Goal: Communication & Community: Connect with others

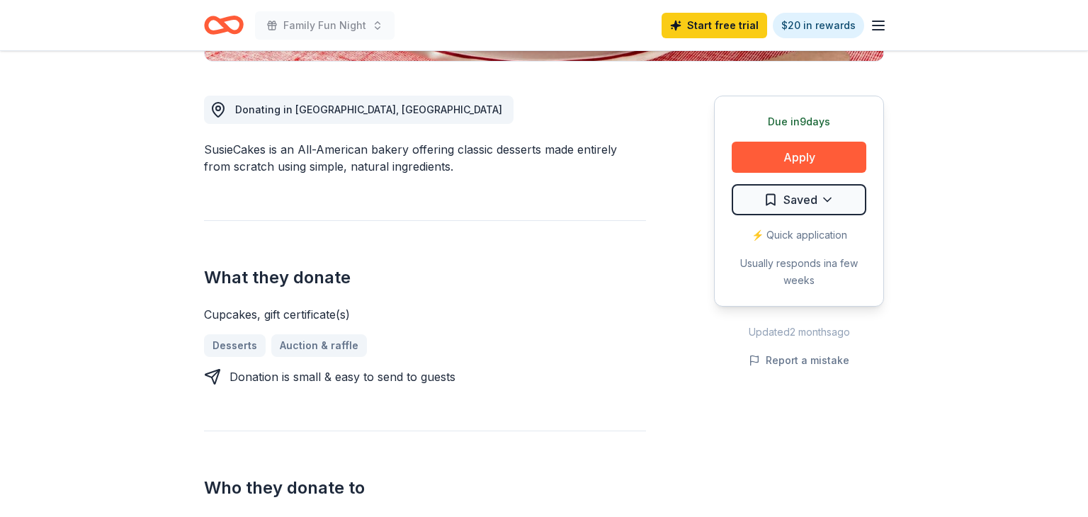
scroll to position [370, 0]
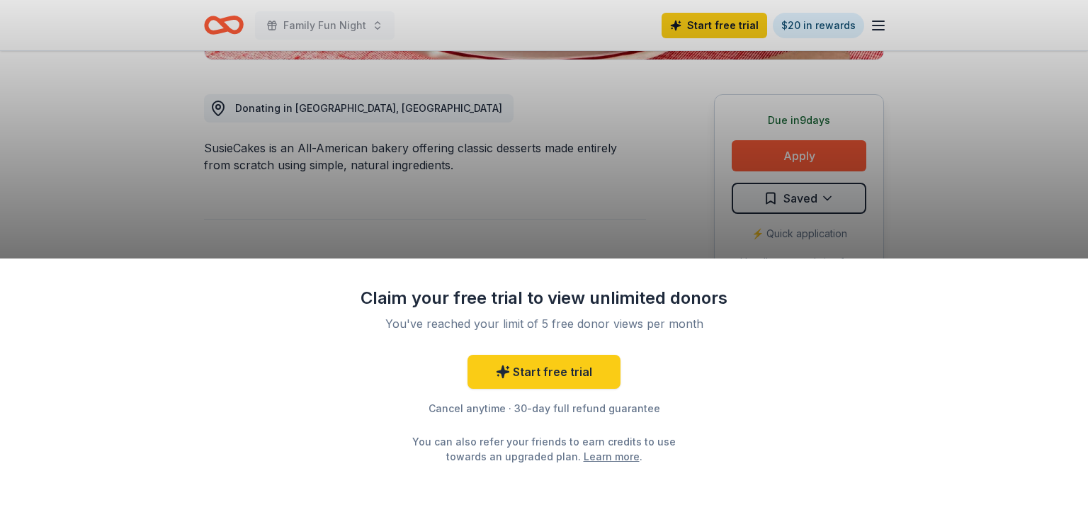
click at [515, 249] on div "Claim your free trial to view unlimited donors You've reached your limit of 5 f…" at bounding box center [544, 258] width 1088 height 517
click at [586, 456] on link "Learn more" at bounding box center [611, 456] width 56 height 15
click at [759, 23] on div "Claim your free trial to view unlimited donors You've reached your limit of 5 f…" at bounding box center [544, 258] width 1088 height 517
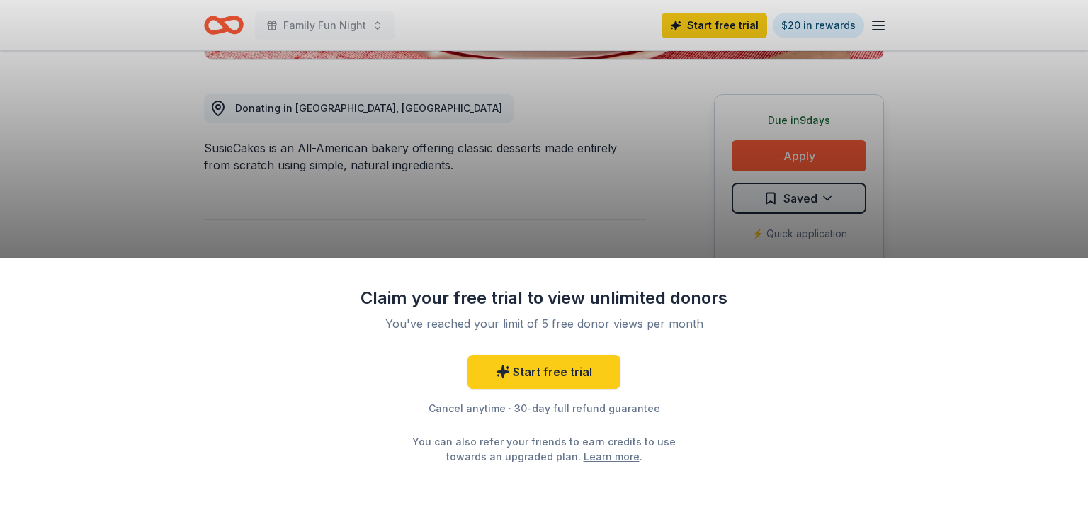
click at [759, 23] on div "Claim your free trial to view unlimited donors You've reached your limit of 5 f…" at bounding box center [544, 258] width 1088 height 517
click at [290, 126] on div "Claim your free trial to view unlimited donors You've reached your limit of 5 f…" at bounding box center [544, 258] width 1088 height 517
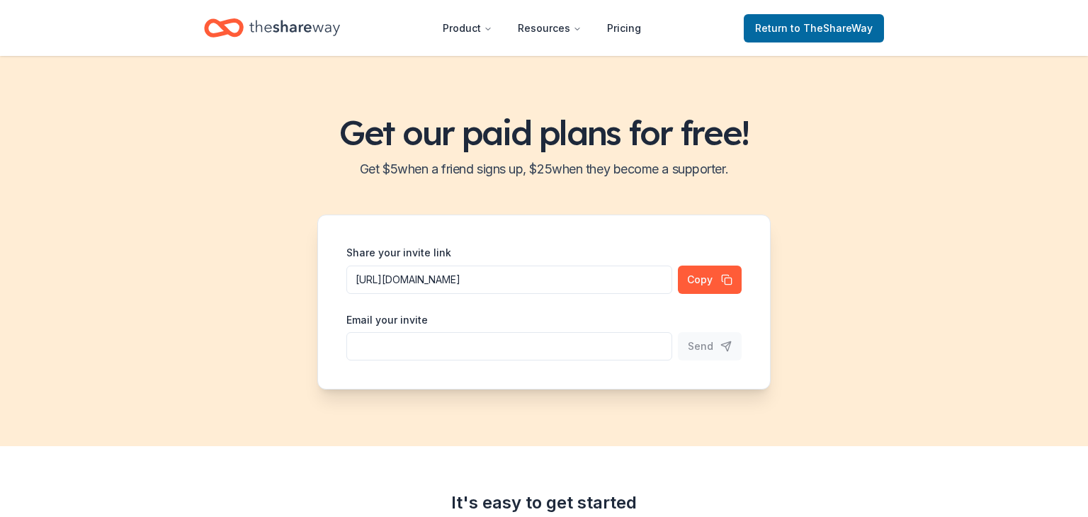
click at [504, 294] on input "Share your invite link" at bounding box center [509, 280] width 326 height 28
click at [498, 294] on input "Share your invite link" at bounding box center [509, 280] width 326 height 28
click at [719, 353] on button "Send" at bounding box center [710, 346] width 64 height 28
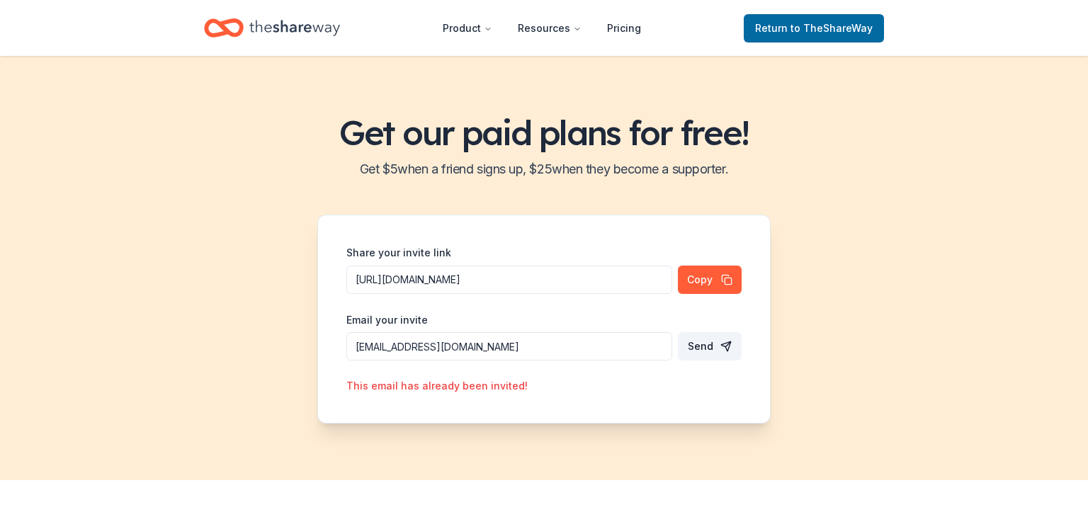
drag, startPoint x: 616, startPoint y: 346, endPoint x: 325, endPoint y: 343, distance: 291.0
click at [325, 343] on div "Share your invite link https://www.theshareway.com/signup?inviteCode=ddebc730&u…" at bounding box center [543, 319] width 453 height 209
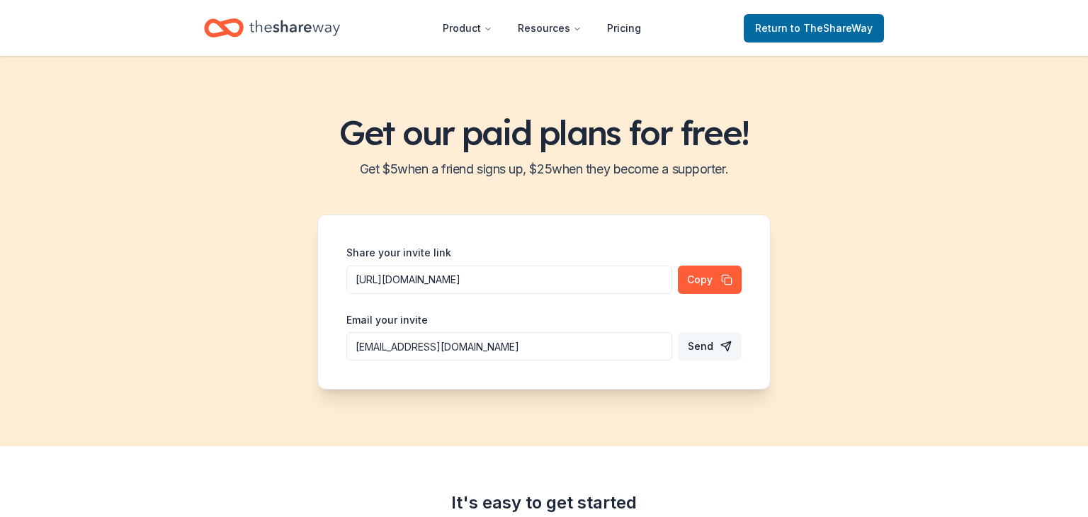
type input "abigailr@awschool.org"
click at [715, 358] on button "Send" at bounding box center [710, 346] width 64 height 28
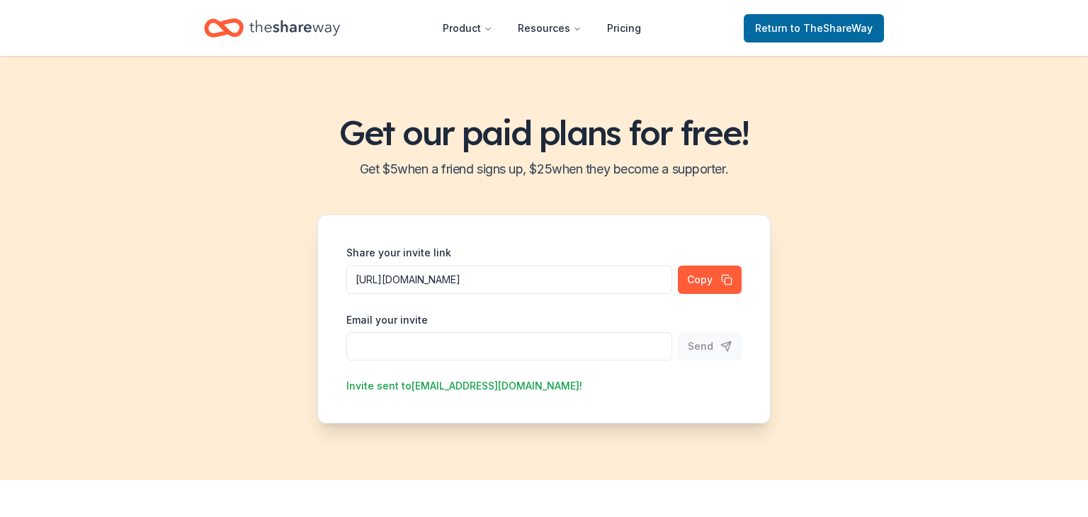
click at [360, 3] on header "Product Resources Pricing Return to TheShareWay" at bounding box center [544, 28] width 1088 height 56
click at [488, 294] on input "Share your invite link" at bounding box center [509, 280] width 326 height 28
